Goal: Find contact information: Obtain details needed to contact an individual or organization

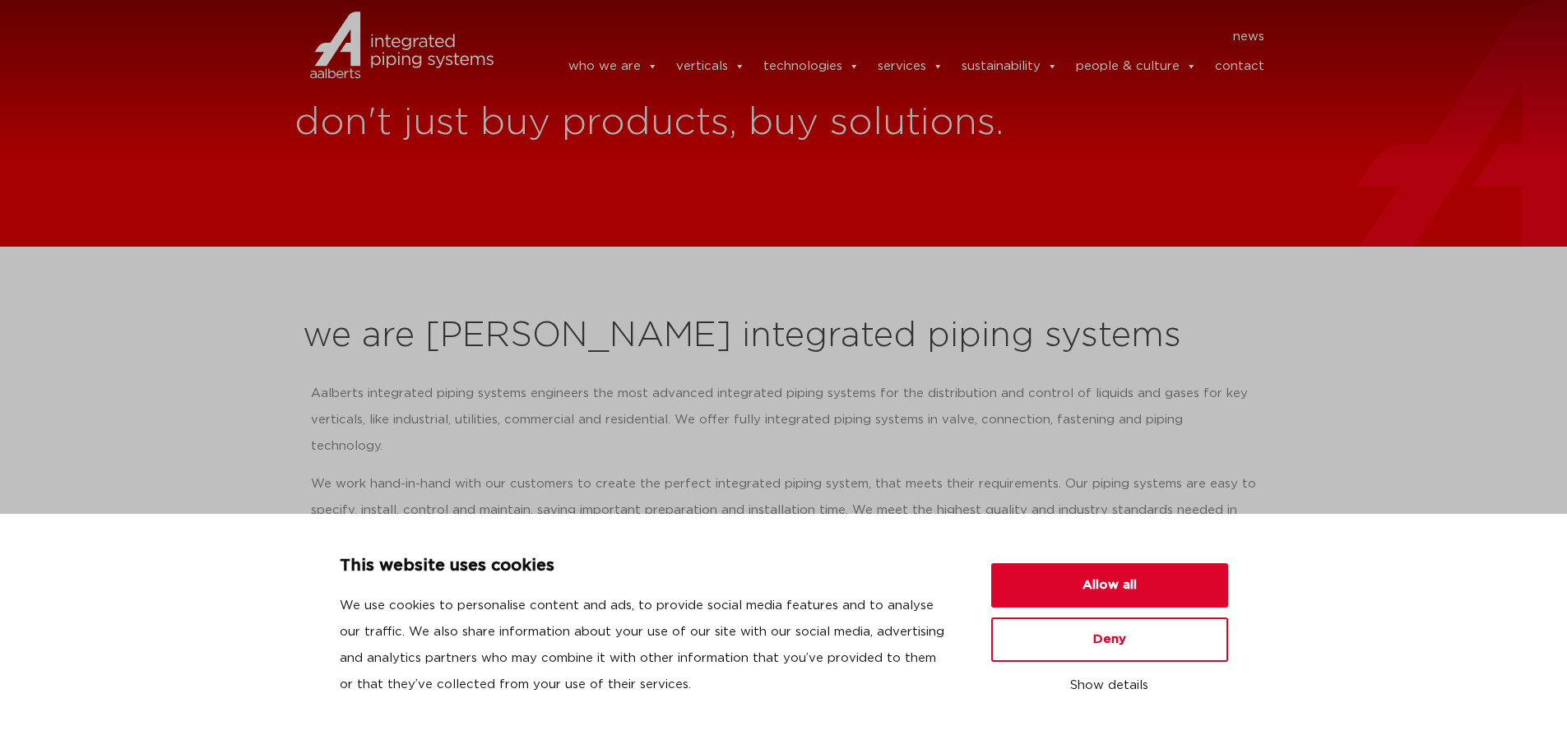
click at [1230, 67] on link "contact" at bounding box center [1239, 66] width 49 height 33
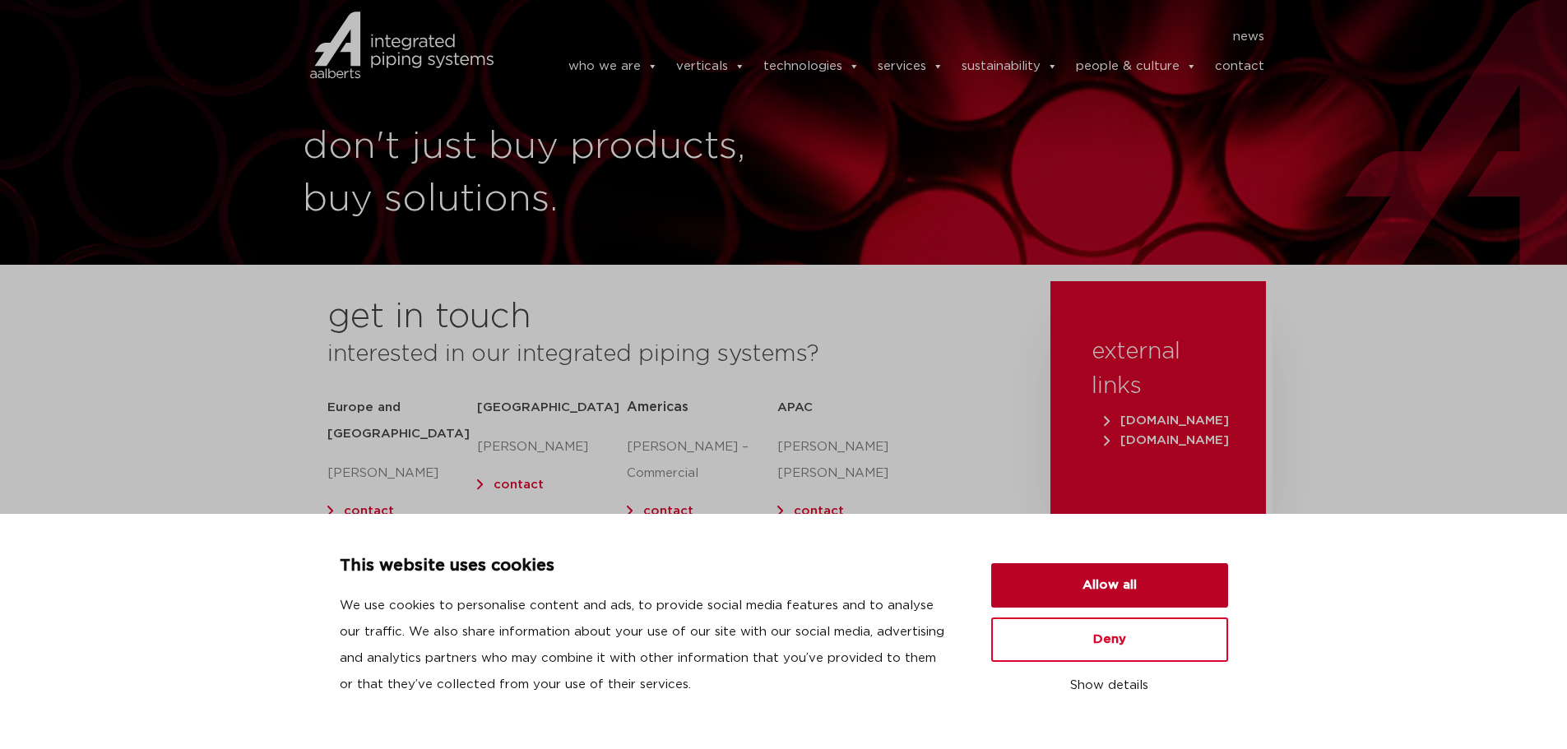
click at [1124, 599] on button "Allow all" at bounding box center [1109, 585] width 237 height 44
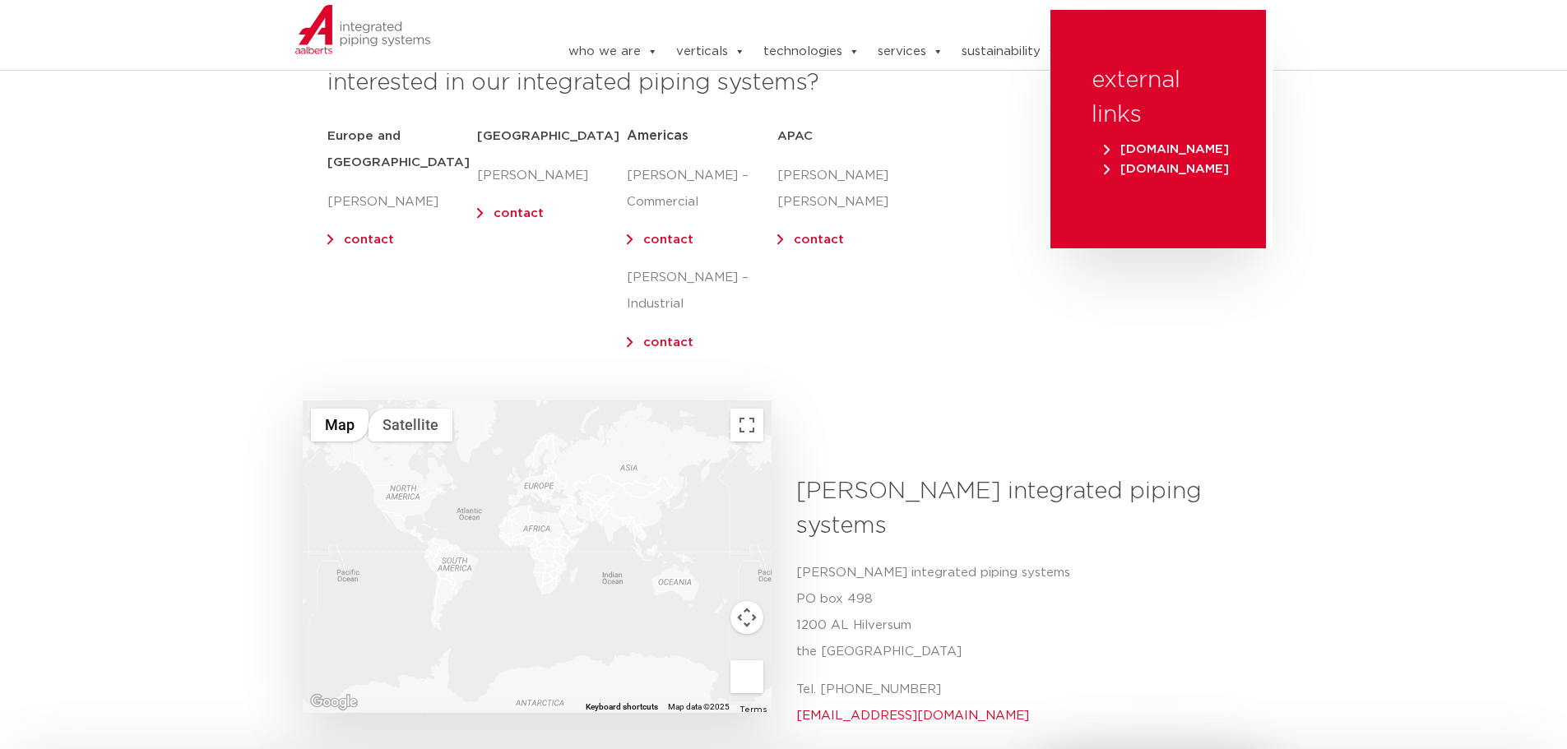
scroll to position [329, 0]
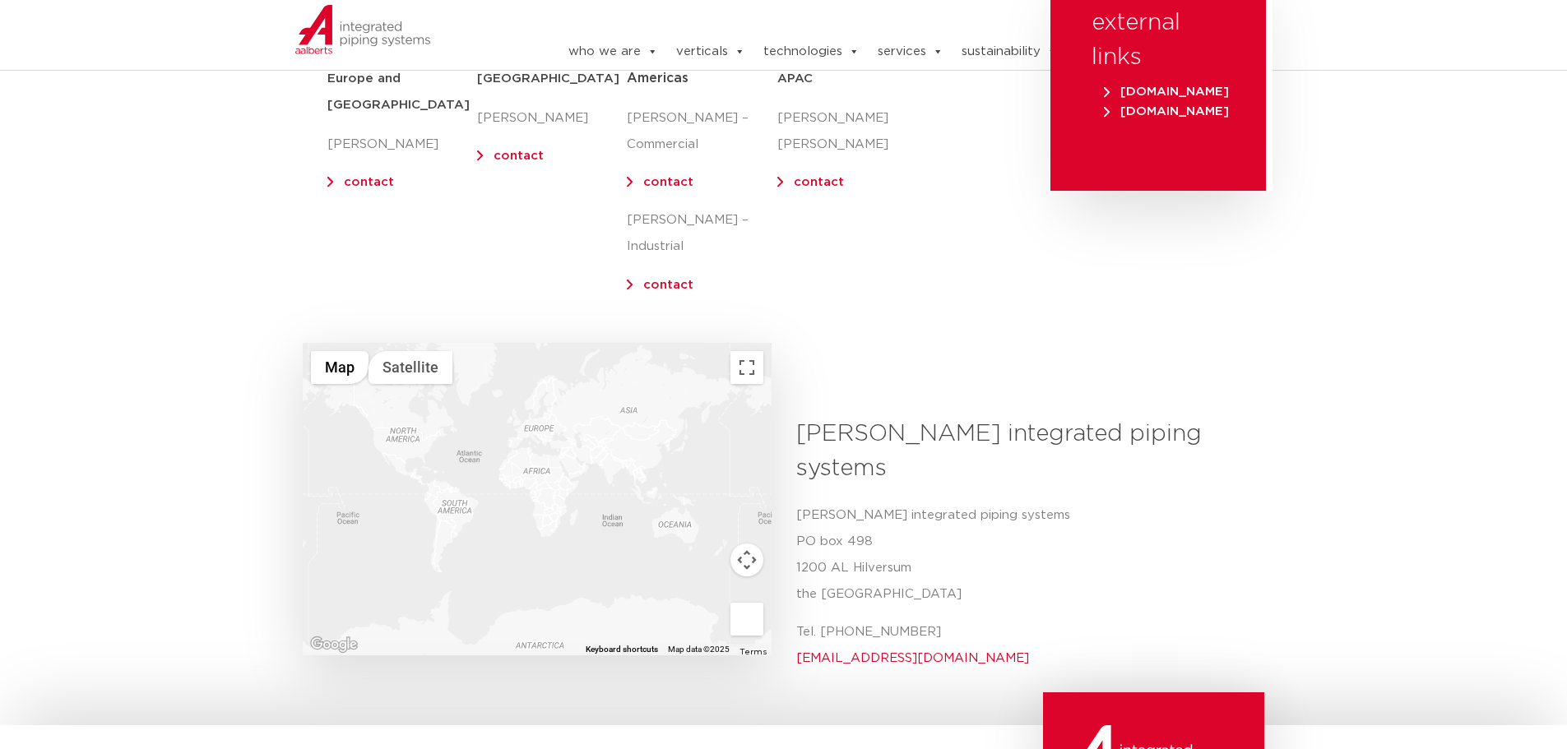
click at [411, 424] on div at bounding box center [537, 499] width 469 height 313
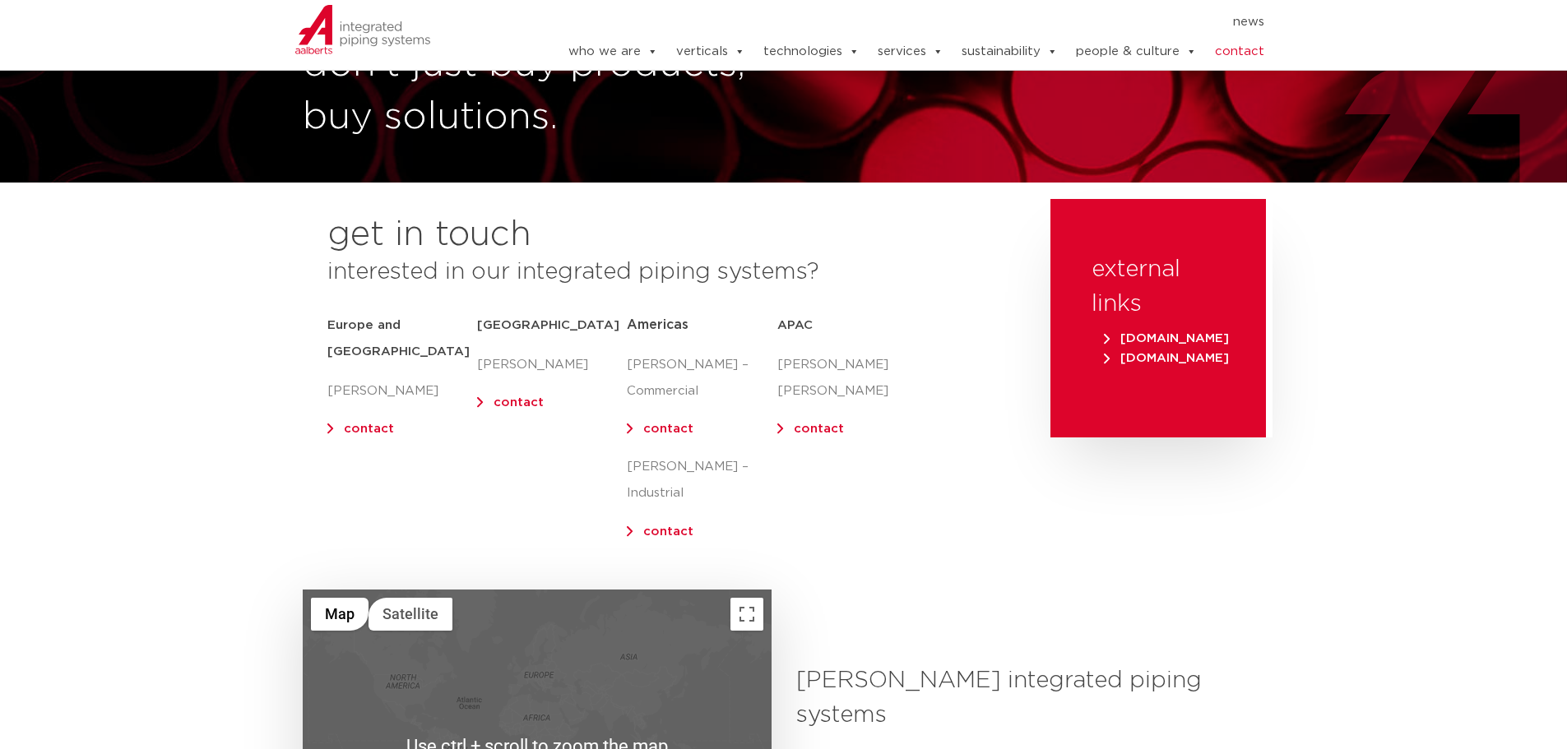
scroll to position [0, 0]
